Goal: Task Accomplishment & Management: Complete application form

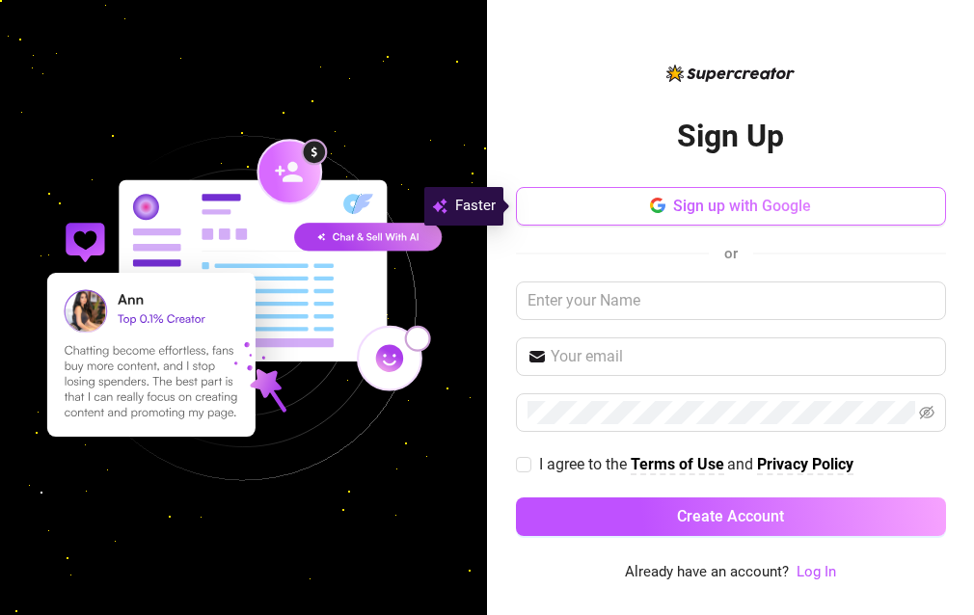
click at [767, 208] on span "Sign up with Google" at bounding box center [742, 206] width 138 height 18
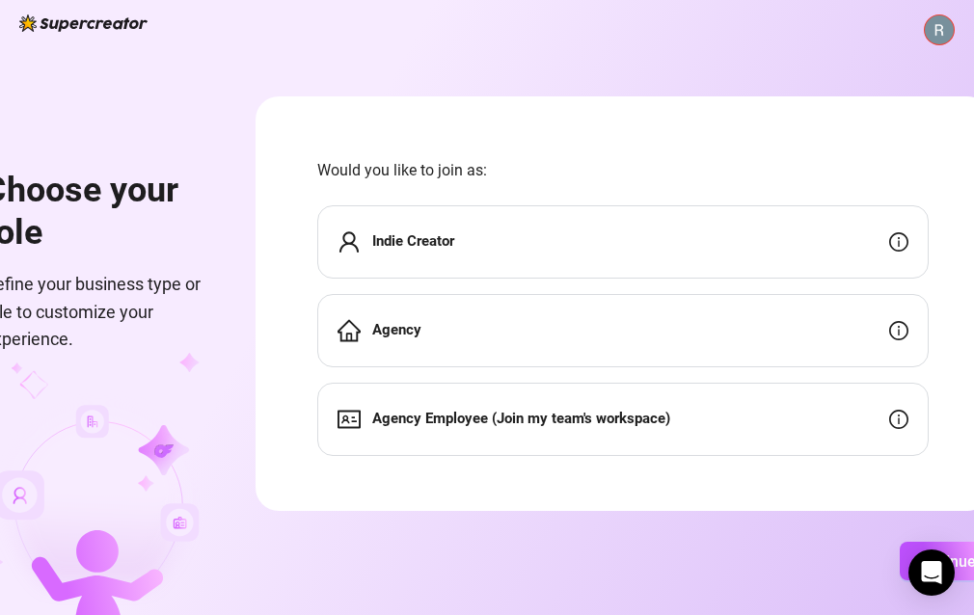
click at [215, 345] on div "Choose your role Define your business type or role to customize your experience…" at bounding box center [487, 307] width 974 height 615
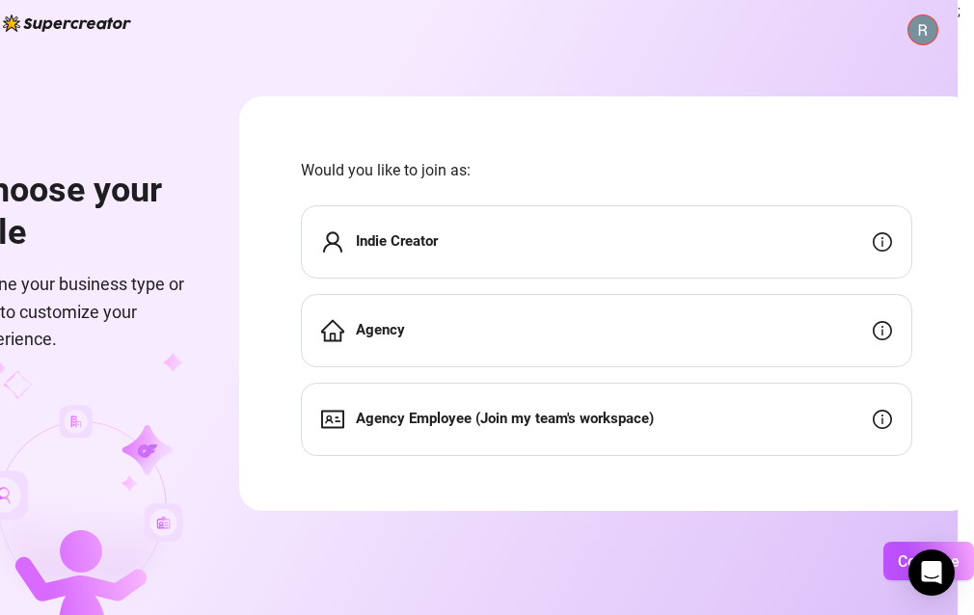
scroll to position [6, 0]
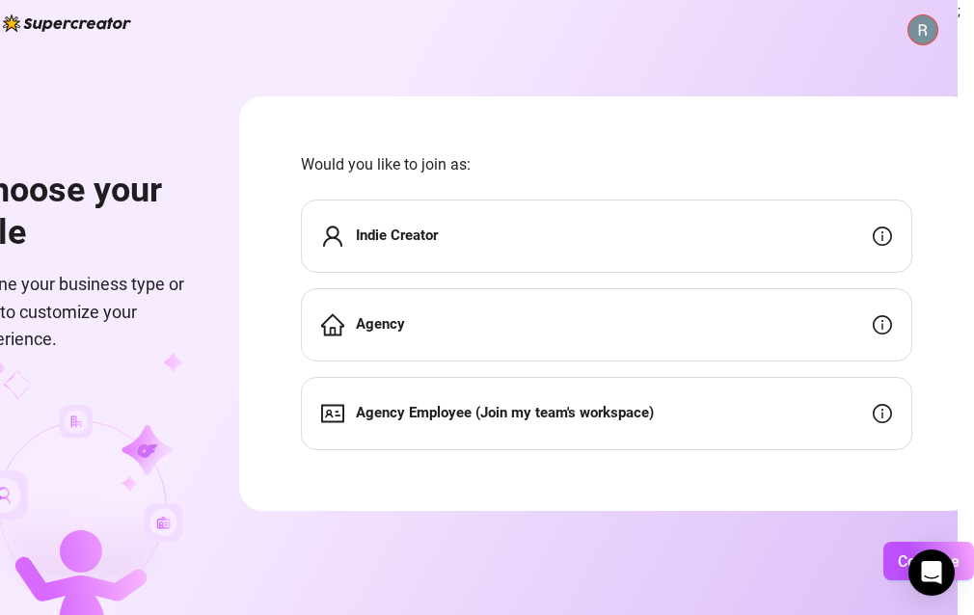
click at [493, 253] on div "Indie Creator" at bounding box center [606, 236] width 611 height 73
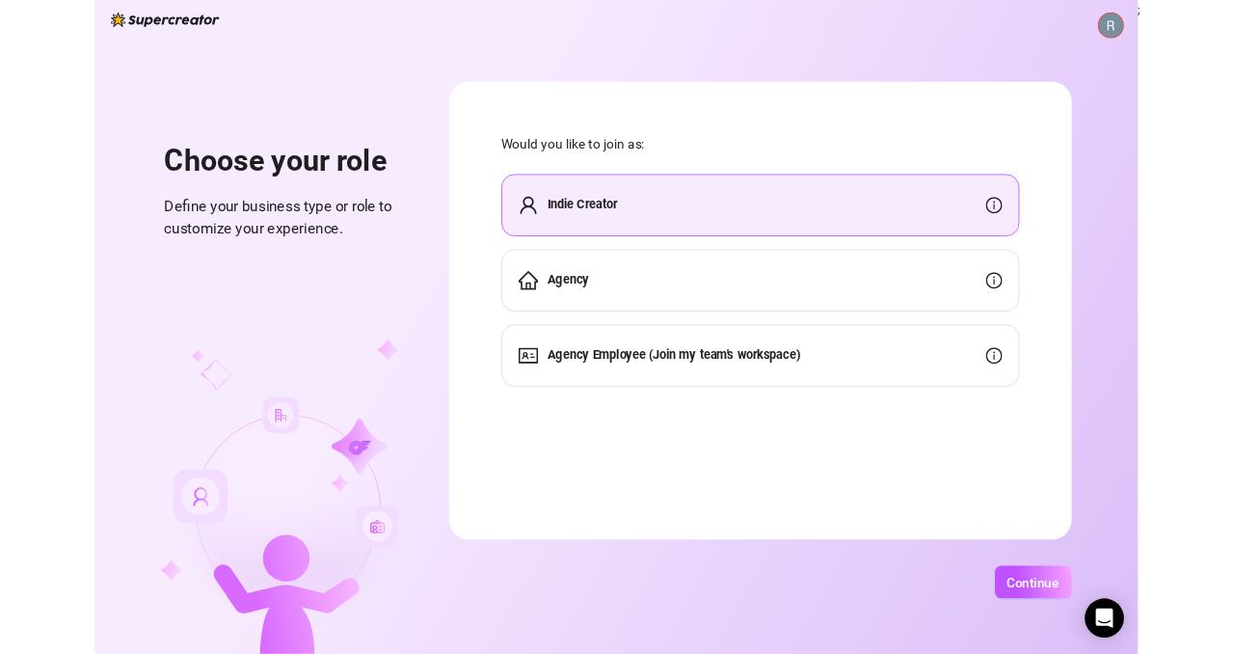
scroll to position [0, 0]
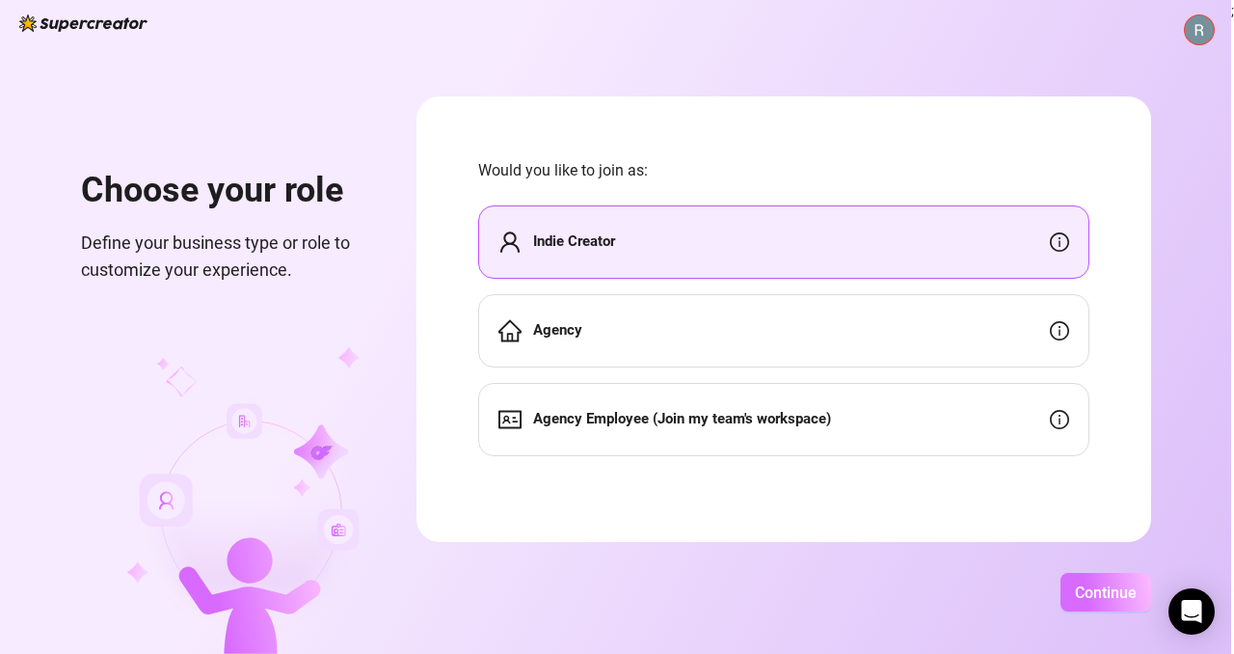
click at [973, 598] on span "Continue" at bounding box center [1106, 592] width 62 height 18
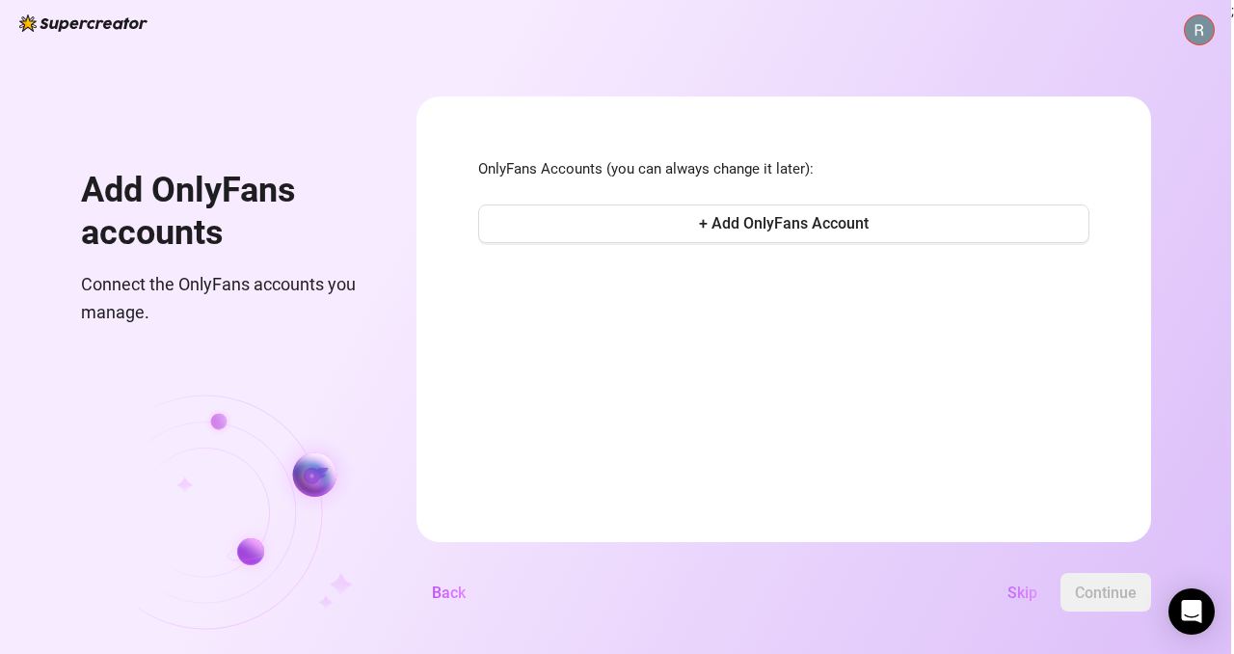
click at [973, 588] on span "Skip" at bounding box center [1022, 592] width 30 height 18
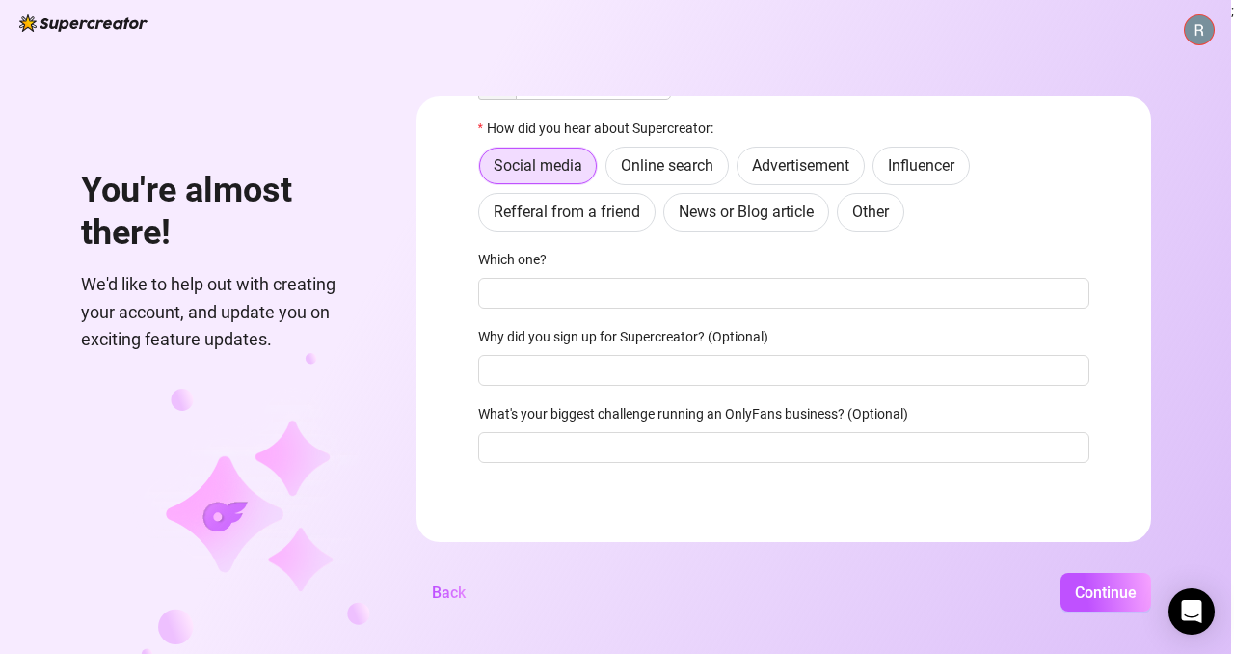
scroll to position [6, 0]
